Goal: Information Seeking & Learning: Understand process/instructions

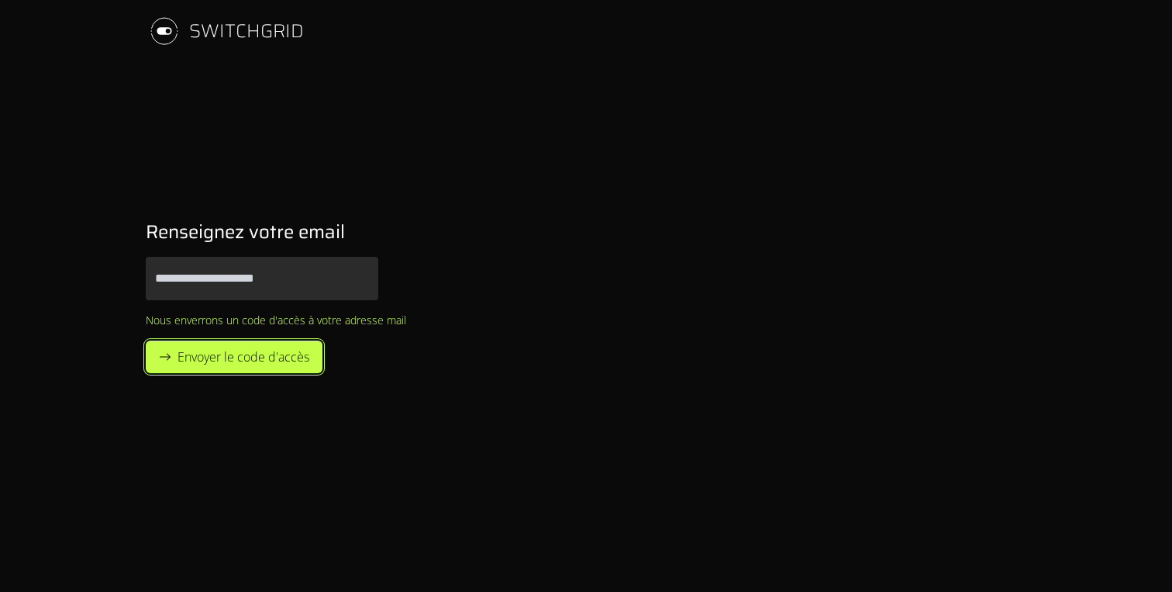
click at [264, 347] on span "Envoyer le code d'accès" at bounding box center [244, 356] width 132 height 19
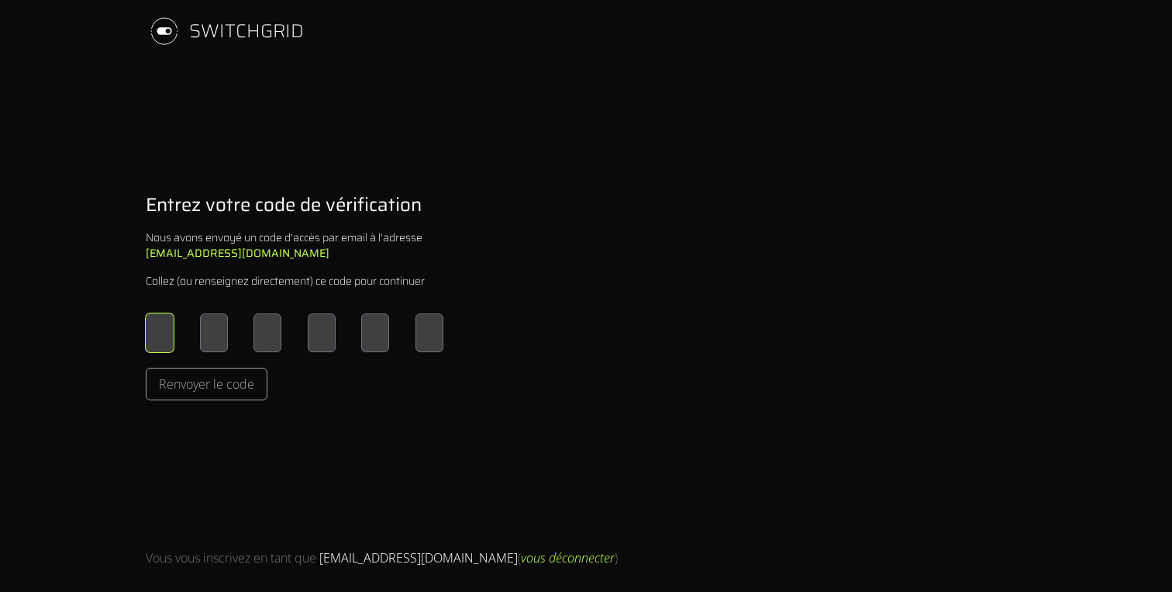
type input "*"
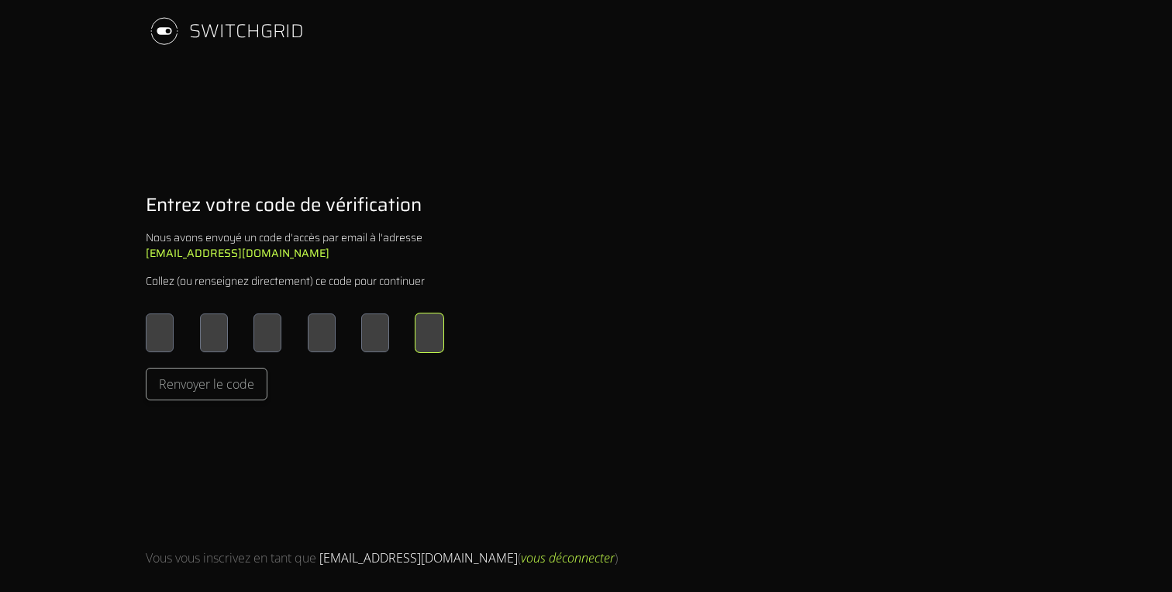
type input "*"
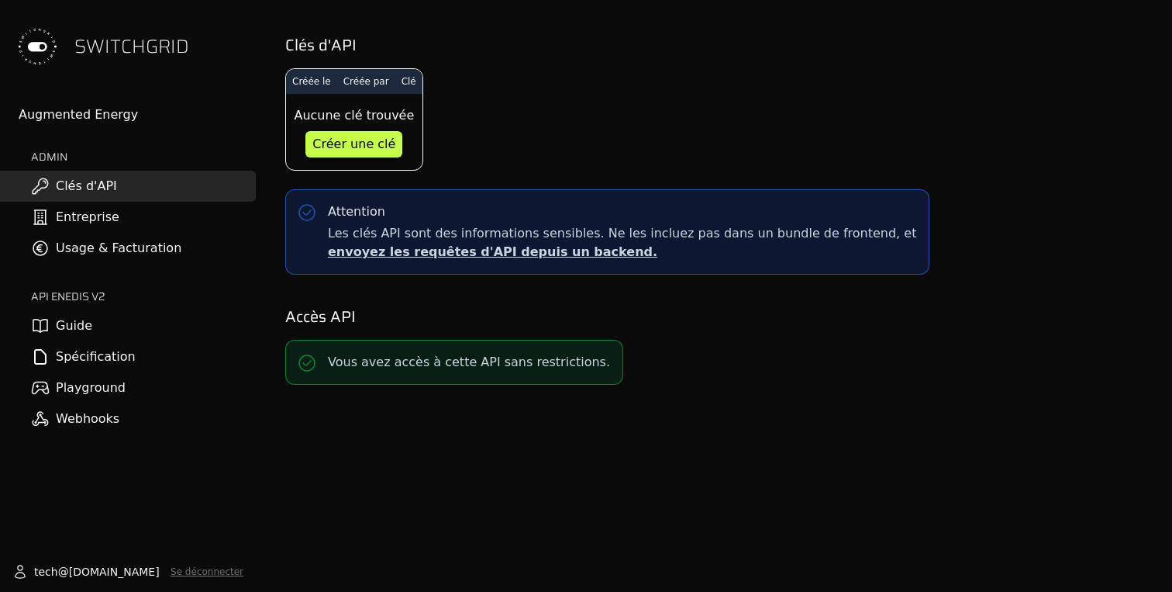
click at [71, 218] on link "Entreprise" at bounding box center [128, 217] width 256 height 31
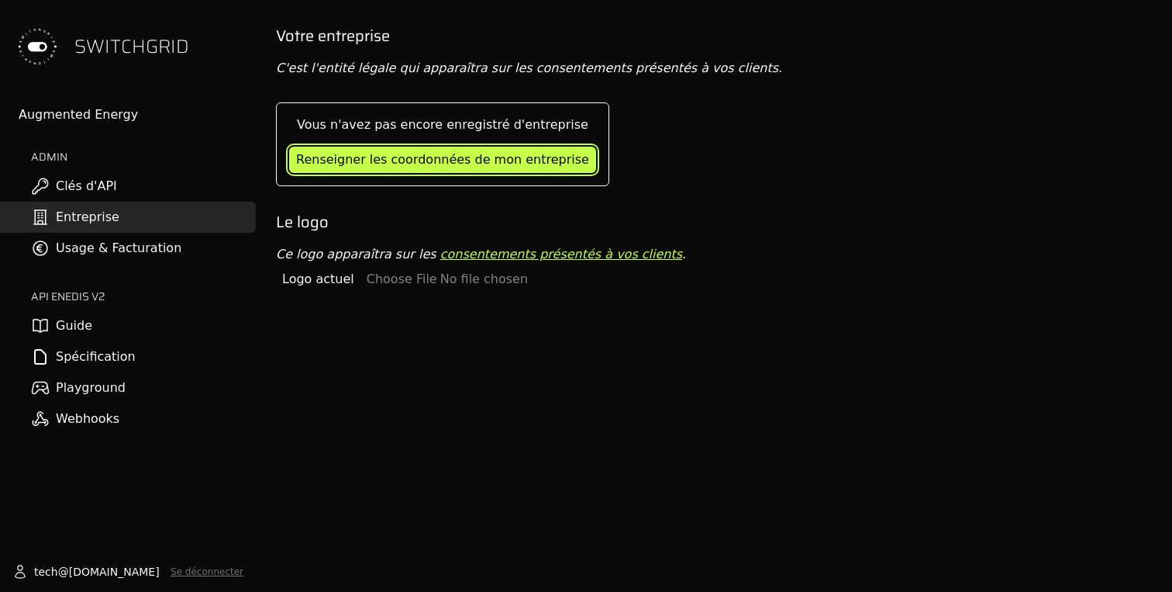
click at [444, 156] on div "Renseigner les coordonnées de mon entreprise" at bounding box center [442, 159] width 293 height 19
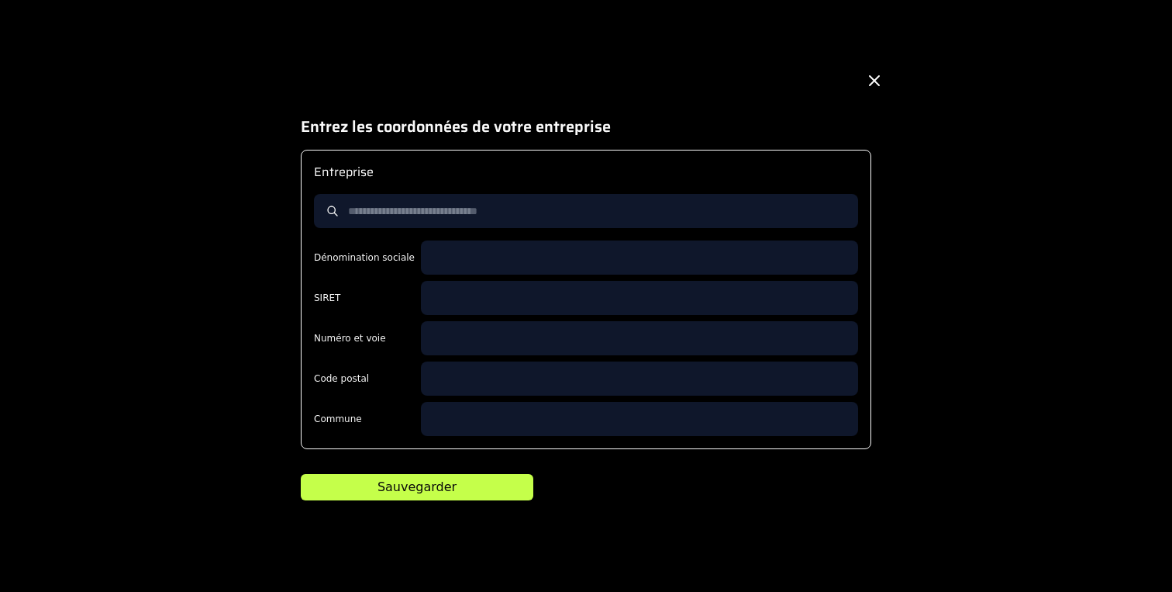
click at [875, 78] on icon at bounding box center [874, 80] width 9 height 9
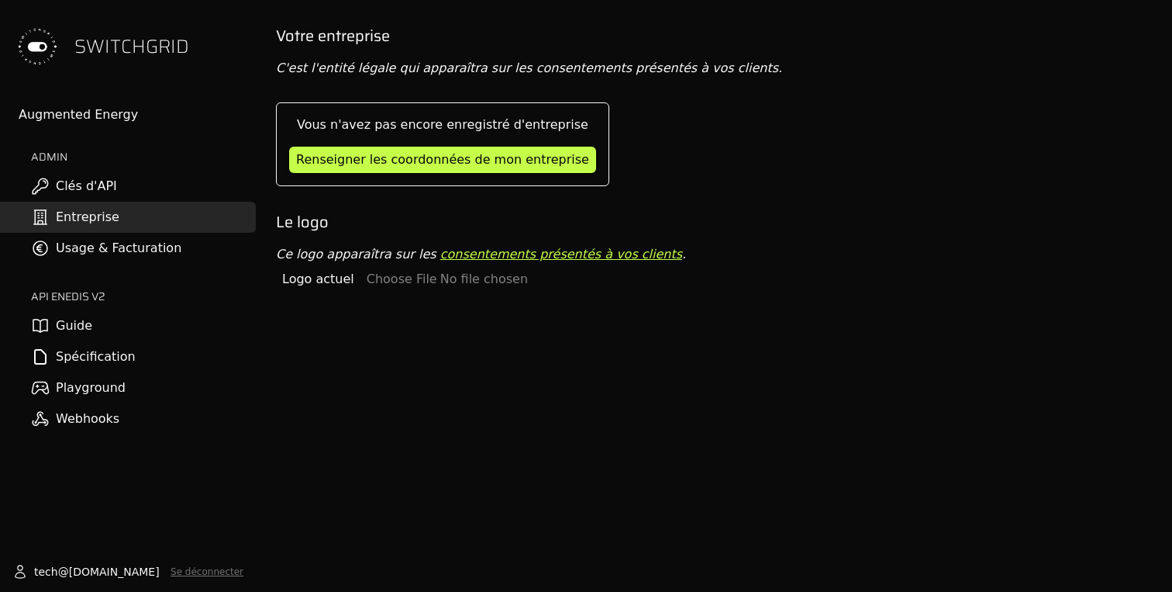
click at [143, 247] on link "Usage & Facturation" at bounding box center [128, 248] width 256 height 31
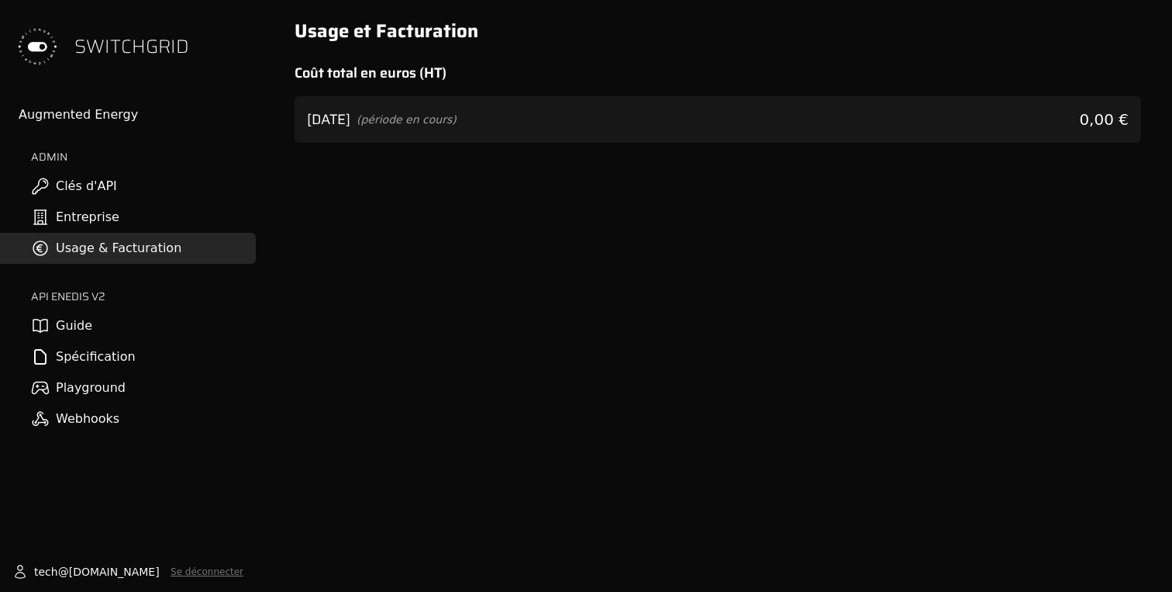
click at [129, 327] on link "Guide" at bounding box center [128, 325] width 256 height 31
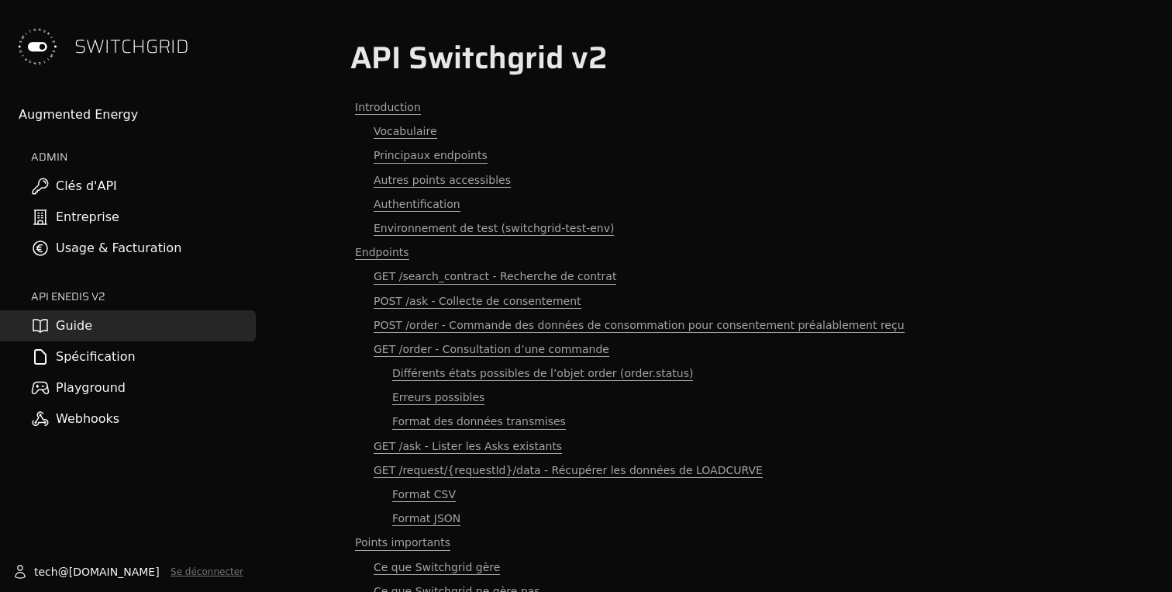
click at [67, 422] on link "Webhooks" at bounding box center [128, 418] width 256 height 31
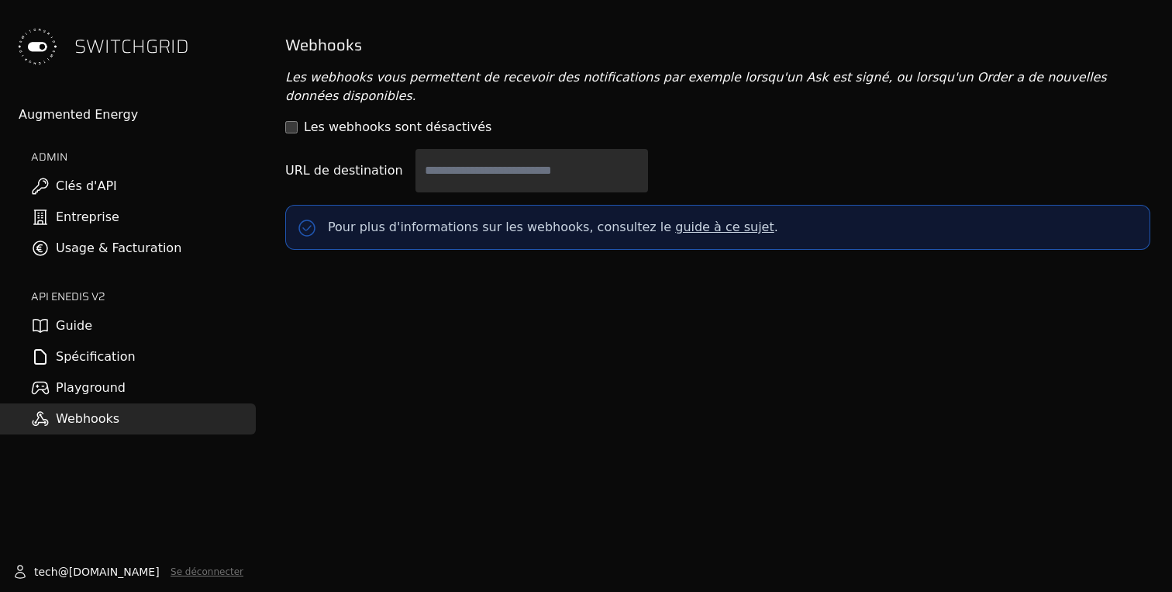
click at [81, 391] on link "Playground" at bounding box center [128, 387] width 256 height 31
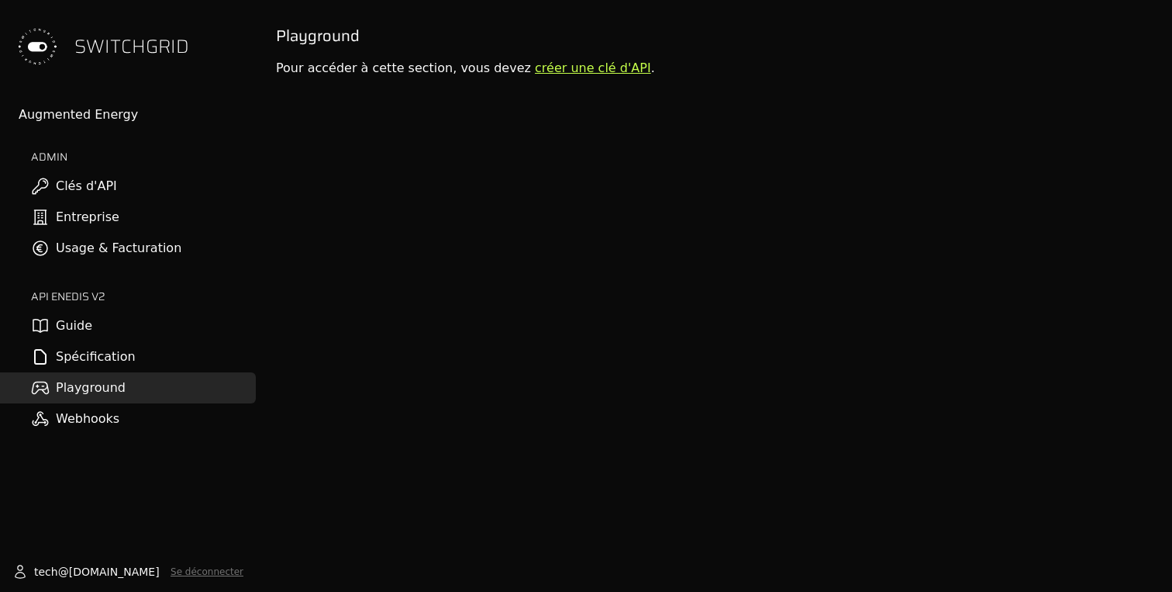
click at [78, 356] on link "Spécification" at bounding box center [128, 356] width 256 height 31
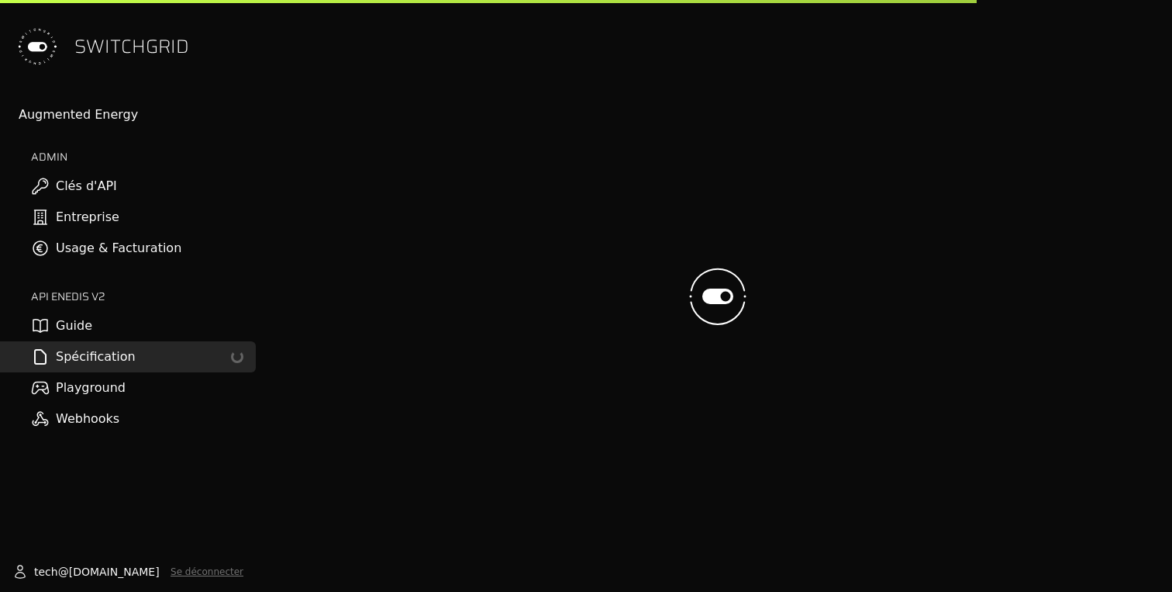
select select "**********"
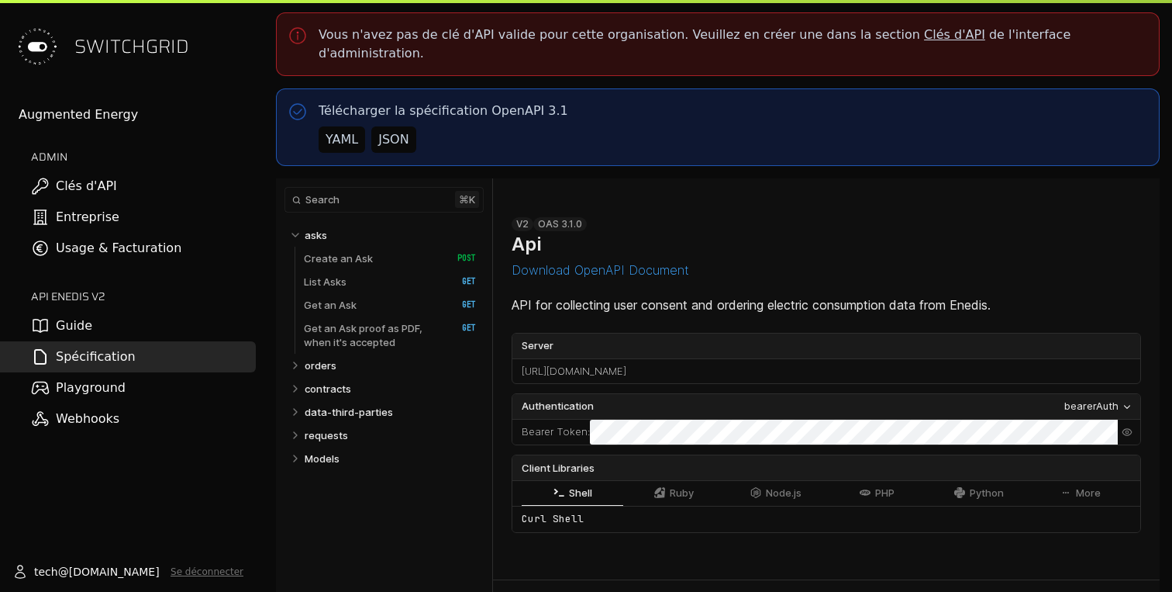
select select "**********"
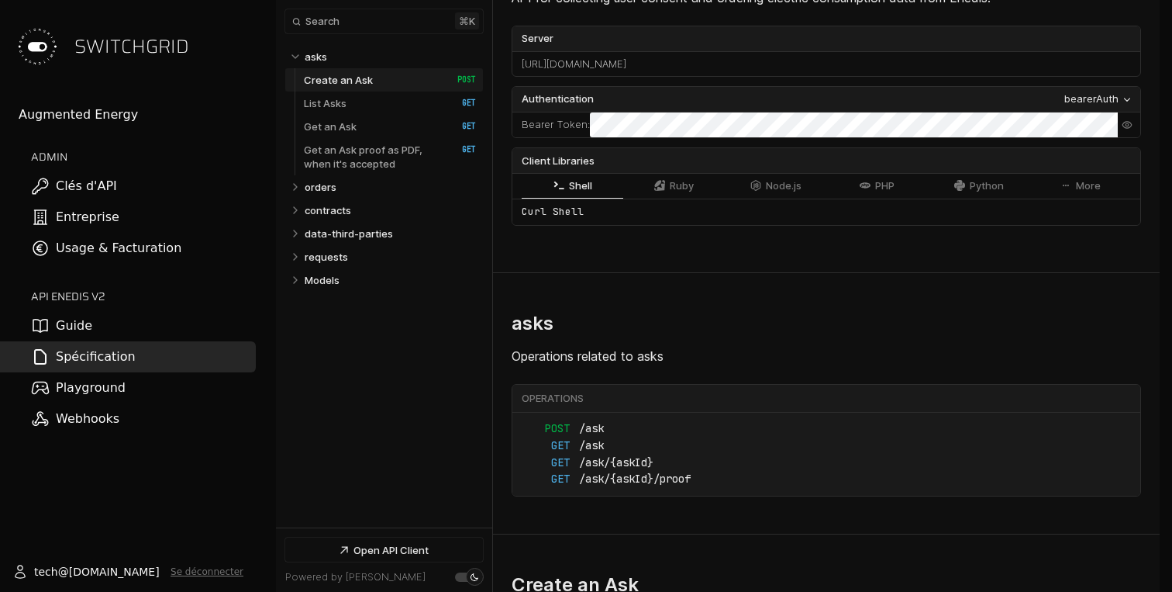
scroll to position [523, 0]
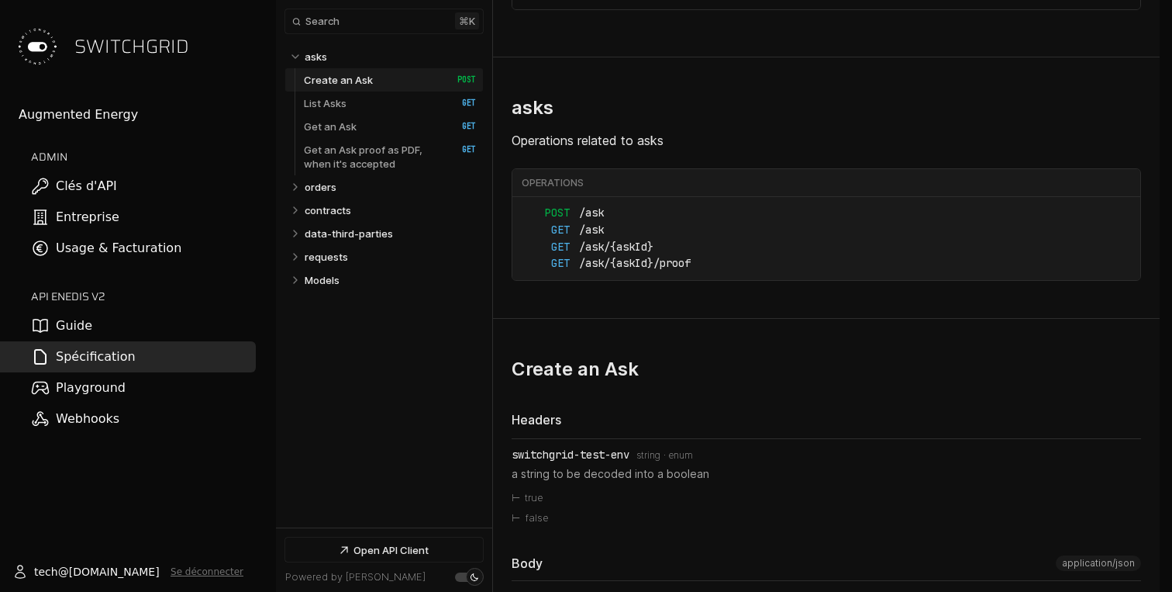
click at [101, 580] on div "tech @ [DOMAIN_NAME] Se déconnecter" at bounding box center [128, 571] width 256 height 40
click at [206, 568] on button "Se déconnecter" at bounding box center [207, 571] width 73 height 12
